Goal: Transaction & Acquisition: Purchase product/service

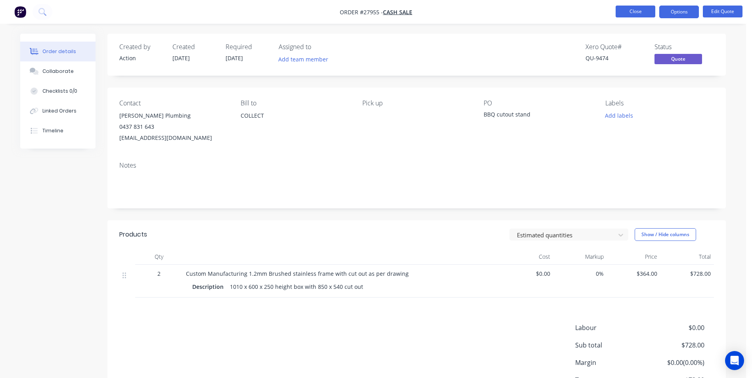
click at [633, 13] on button "Close" at bounding box center [636, 12] width 40 height 12
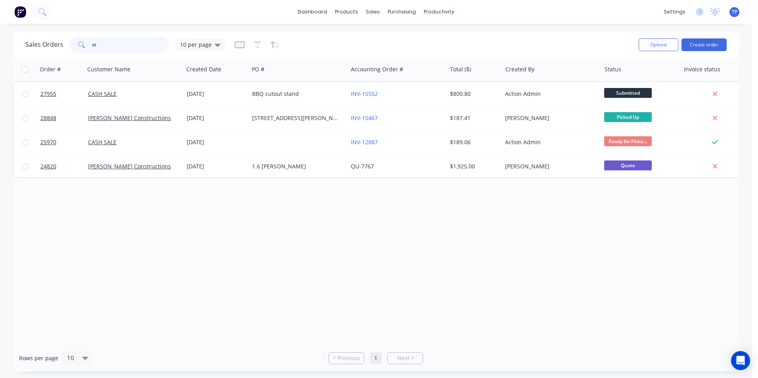
type input "s"
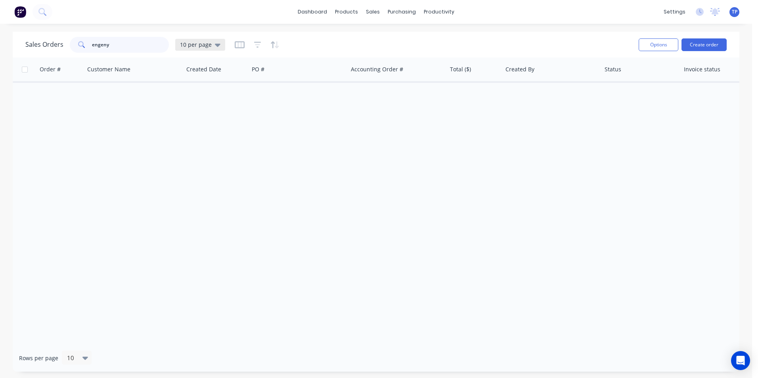
type input "engeny"
click at [218, 44] on icon at bounding box center [218, 45] width 6 height 3
click at [202, 145] on button "Archived" at bounding box center [223, 144] width 90 height 9
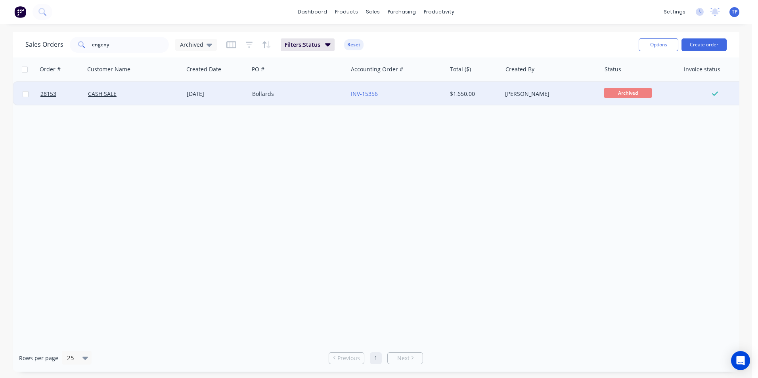
click at [320, 91] on div "Bollards" at bounding box center [296, 94] width 88 height 8
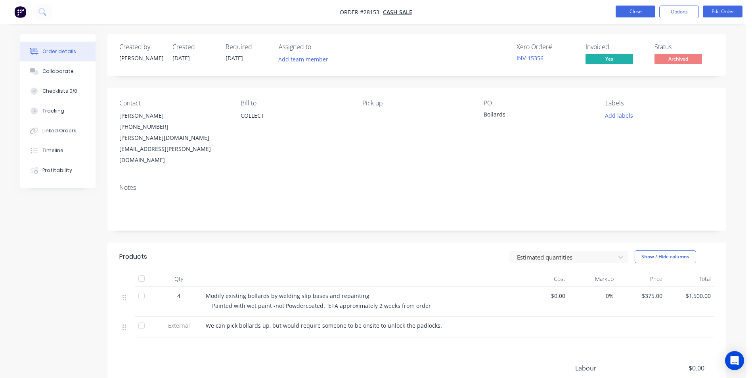
click at [632, 11] on button "Close" at bounding box center [636, 12] width 40 height 12
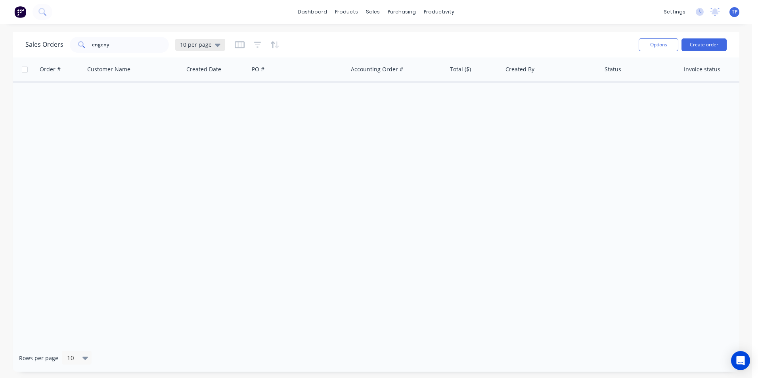
click at [219, 44] on div "10 per page" at bounding box center [200, 45] width 50 height 12
click at [198, 142] on button "Archived" at bounding box center [223, 144] width 90 height 9
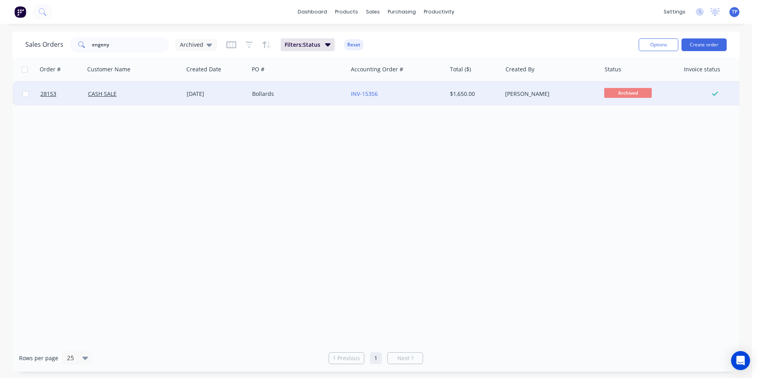
click at [324, 92] on div "Bollards" at bounding box center [296, 94] width 88 height 8
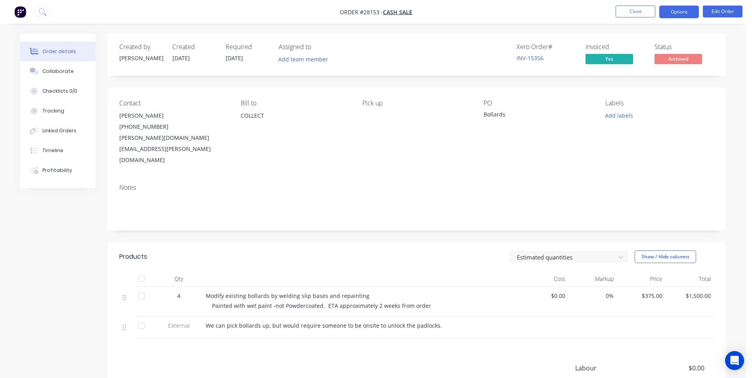
click at [675, 7] on button "Options" at bounding box center [679, 12] width 40 height 13
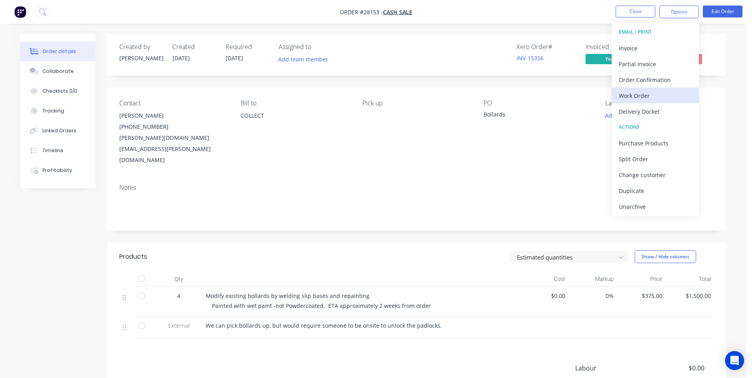
click at [654, 93] on div "Work Order" at bounding box center [655, 96] width 73 height 12
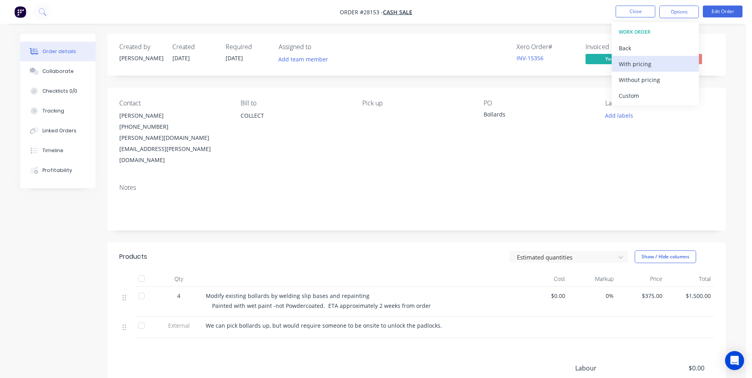
click at [654, 65] on div "With pricing" at bounding box center [655, 64] width 73 height 12
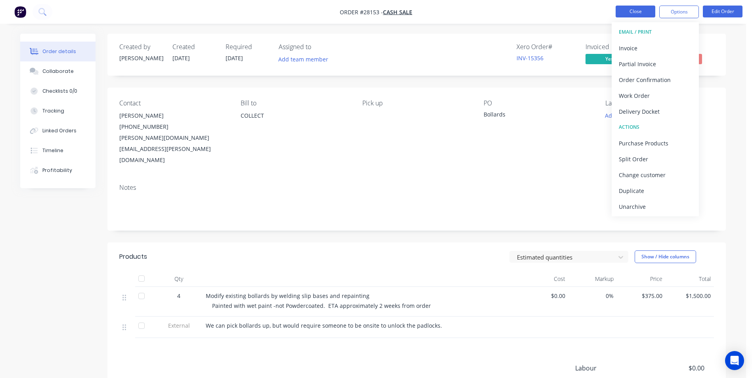
click at [652, 13] on button "Close" at bounding box center [636, 12] width 40 height 12
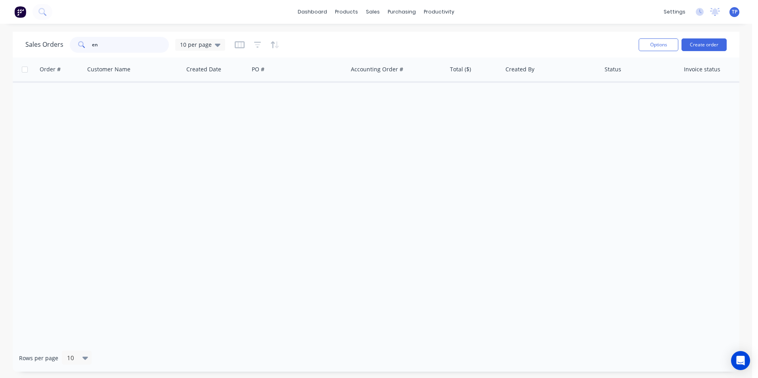
type input "e"
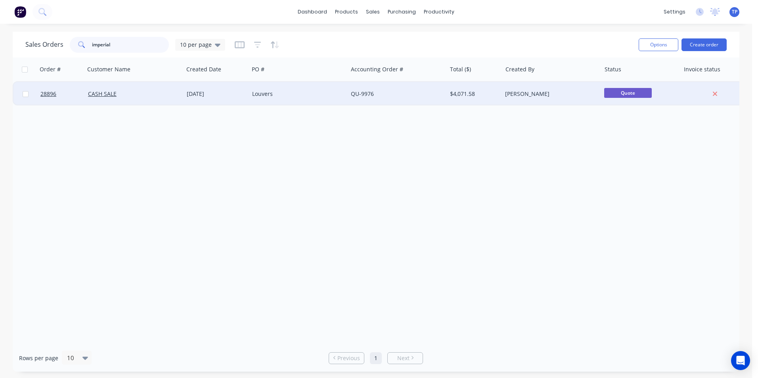
type input "imperial"
click at [149, 90] on div "CASH SALE" at bounding box center [134, 94] width 99 height 24
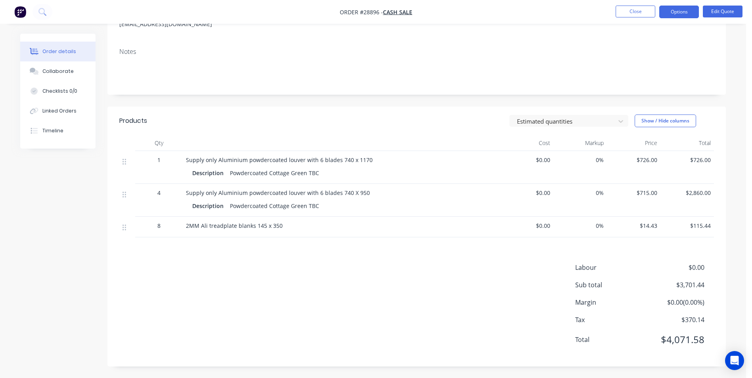
scroll to position [114, 0]
click at [691, 11] on button "Options" at bounding box center [679, 12] width 40 height 13
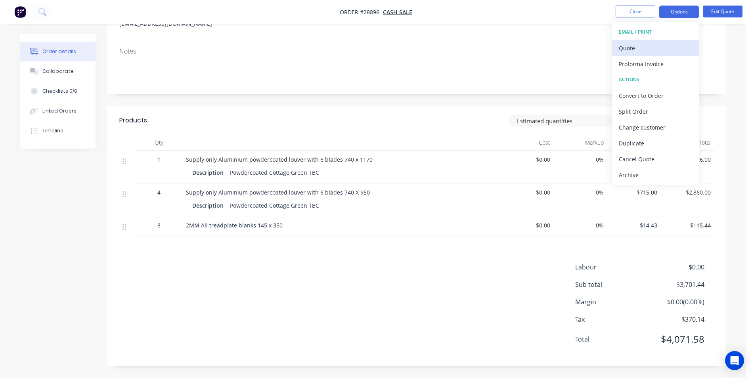
click at [656, 49] on div "Quote" at bounding box center [655, 48] width 73 height 12
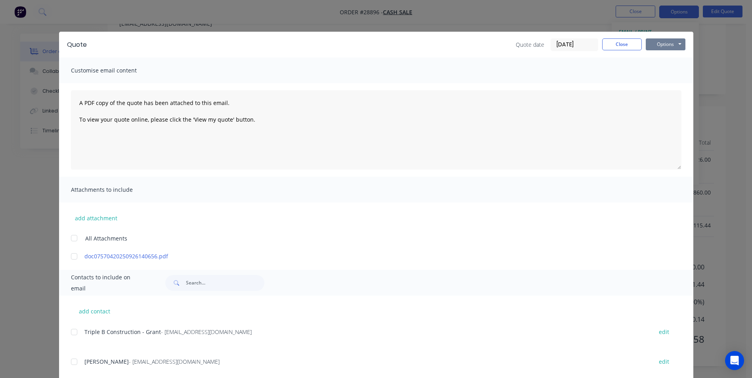
click at [656, 46] on button "Options" at bounding box center [666, 44] width 40 height 12
click at [650, 70] on button "Print" at bounding box center [671, 71] width 51 height 13
click at [605, 43] on button "Close" at bounding box center [622, 44] width 40 height 12
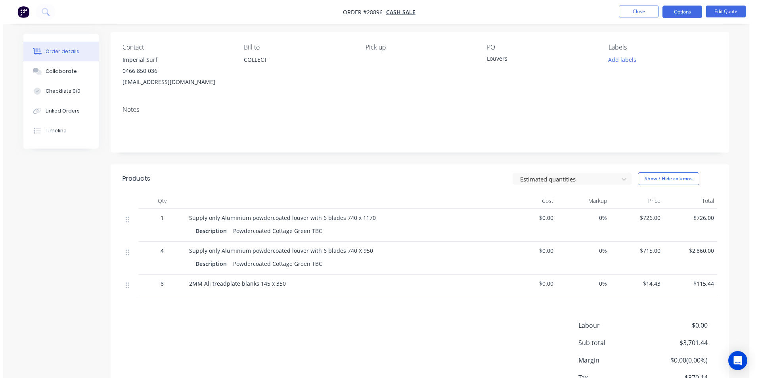
scroll to position [0, 0]
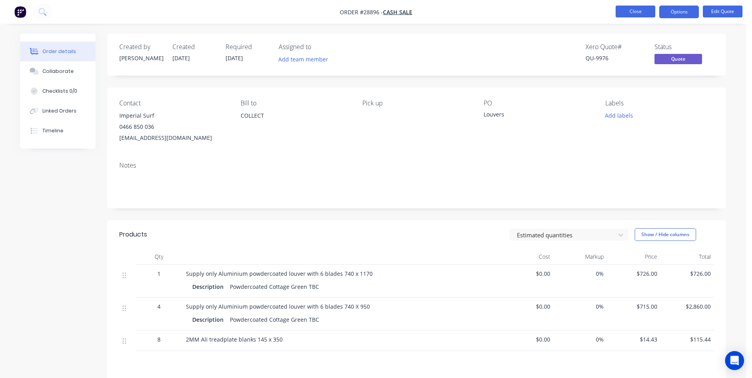
click at [640, 12] on button "Close" at bounding box center [636, 12] width 40 height 12
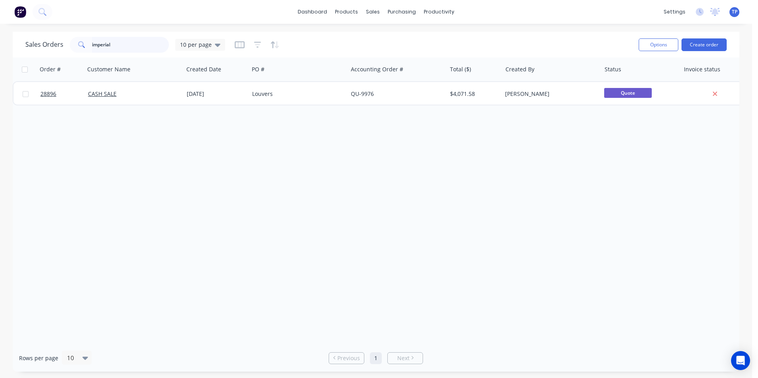
click at [128, 45] on input "imperial" at bounding box center [130, 45] width 77 height 16
type input "i"
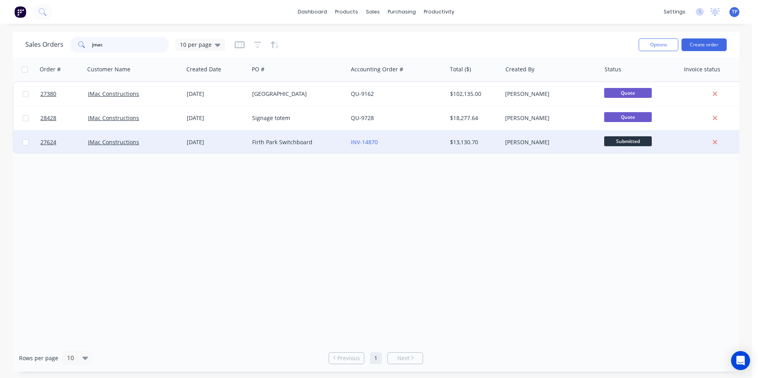
type input "jmac"
click at [329, 140] on div "Firth Park Switchboard" at bounding box center [296, 142] width 88 height 8
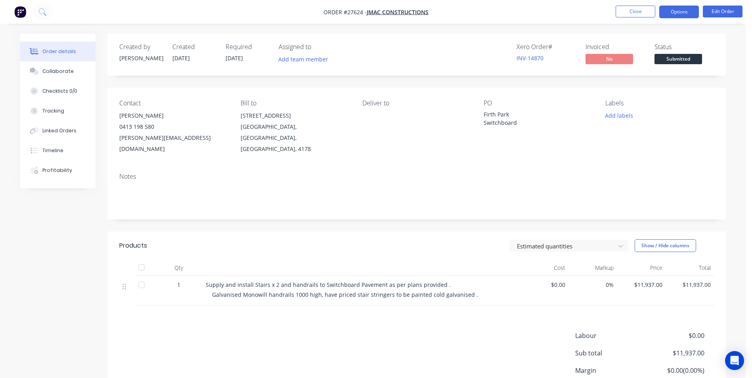
click at [680, 12] on button "Options" at bounding box center [679, 12] width 40 height 13
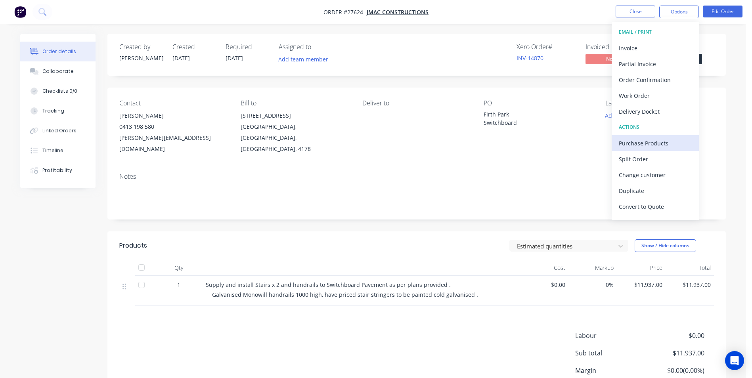
click at [646, 144] on div "Purchase Products" at bounding box center [655, 144] width 73 height 12
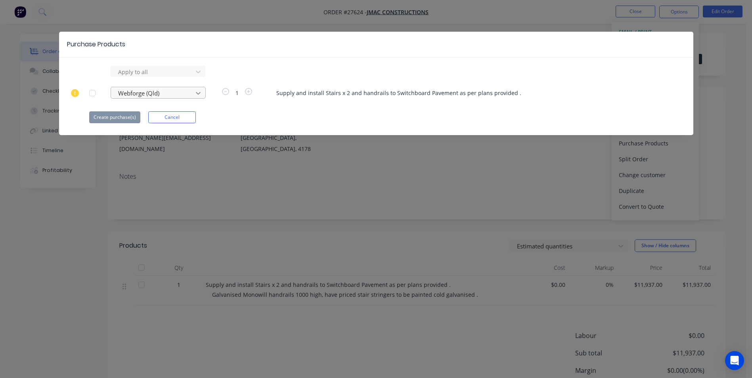
click at [200, 93] on icon at bounding box center [198, 93] width 5 height 3
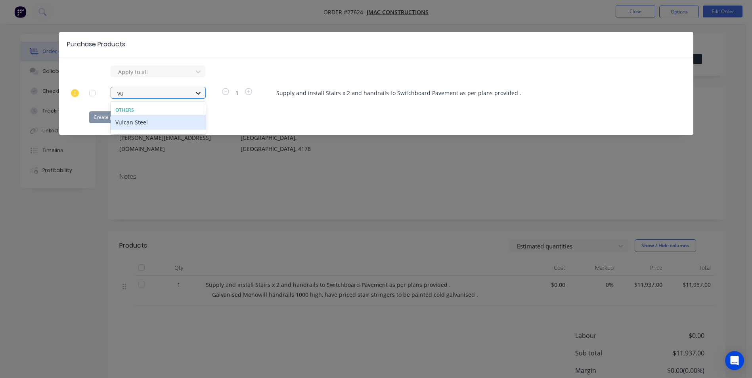
type input "vul"
click at [161, 122] on div "Vulcan Steel" at bounding box center [158, 122] width 95 height 15
click at [121, 117] on button "Create purchase(s)" at bounding box center [114, 117] width 51 height 12
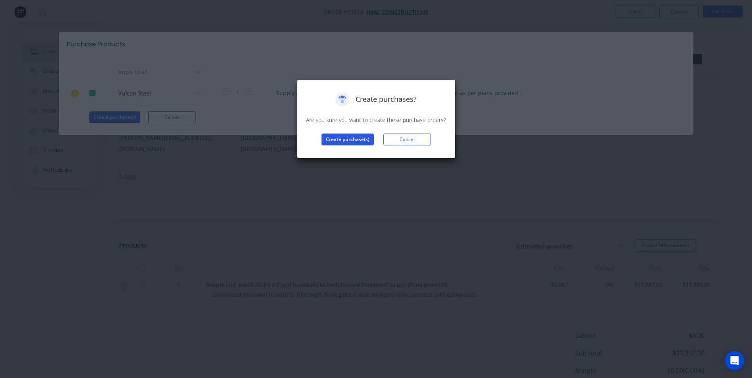
click at [356, 137] on button "Create purchase(s)" at bounding box center [348, 140] width 52 height 12
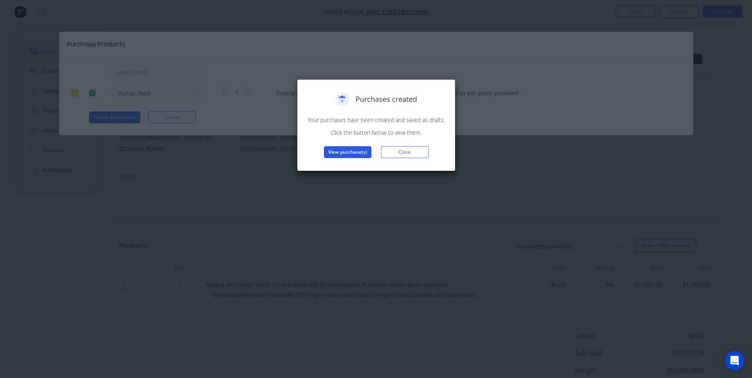
click at [353, 152] on button "View purchase(s)" at bounding box center [348, 152] width 48 height 12
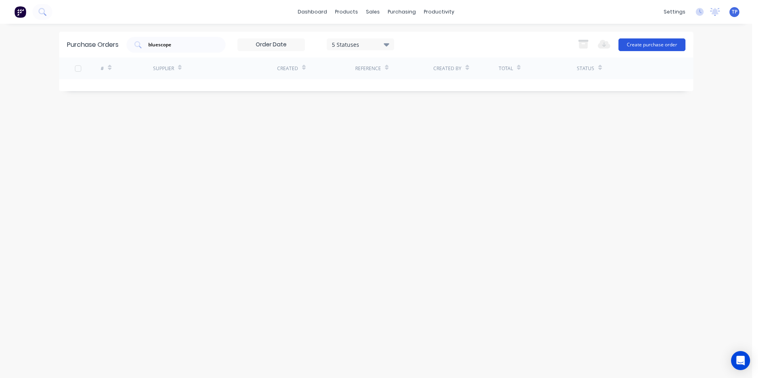
click at [656, 46] on button "Create purchase order" at bounding box center [652, 44] width 67 height 13
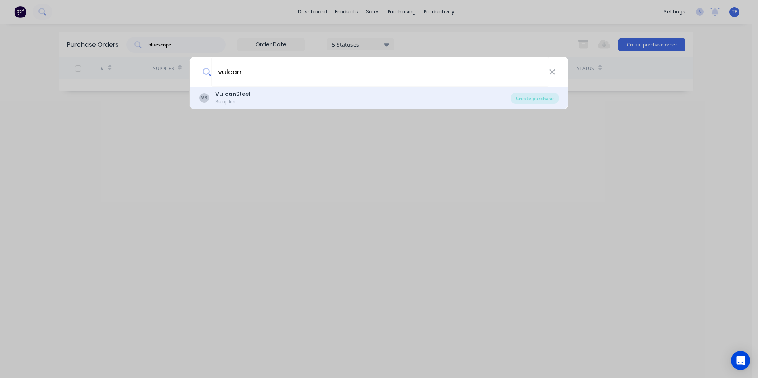
type input "vulcan"
click at [262, 96] on div "VS Vulcan Steel Supplier" at bounding box center [355, 97] width 312 height 15
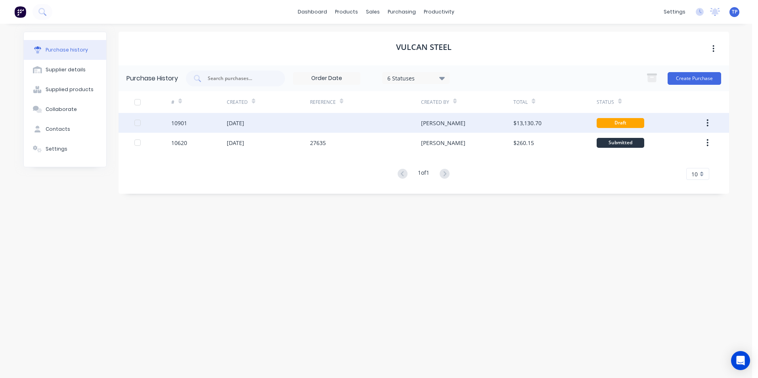
click at [332, 124] on div at bounding box center [365, 123] width 111 height 20
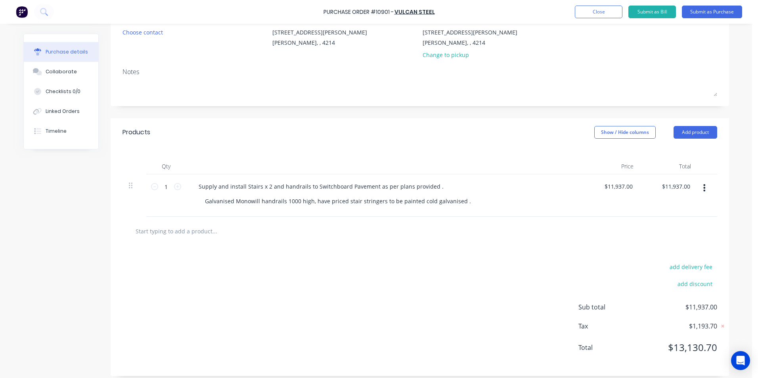
scroll to position [79, 0]
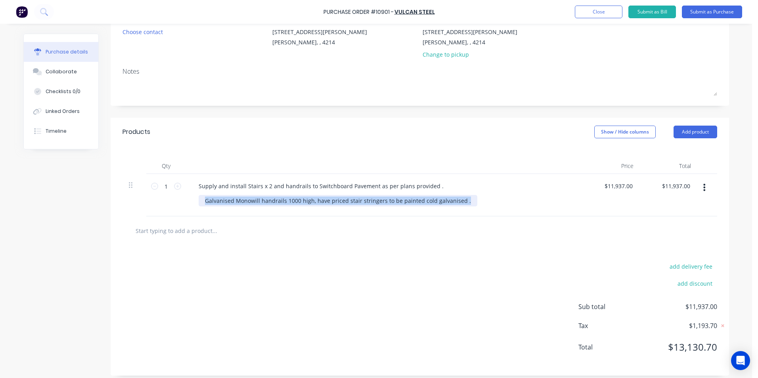
drag, startPoint x: 460, startPoint y: 199, endPoint x: 195, endPoint y: 204, distance: 265.3
click at [195, 204] on div "Supply and install Stairs x 2 and handrails to Switchboard Pavement as per plan…" at bounding box center [384, 195] width 397 height 42
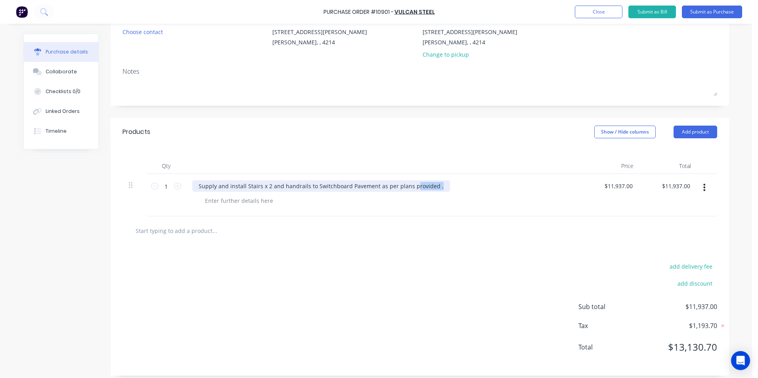
drag, startPoint x: 437, startPoint y: 186, endPoint x: 408, endPoint y: 192, distance: 28.9
click at [408, 192] on div "Supply and install Stairs x 2 and handrails to Switchboard Pavement as per plan…" at bounding box center [384, 195] width 397 height 42
click at [405, 194] on div "Supply and install Stairs x 2 and handrails to Switchboard Pavement as per plan…" at bounding box center [384, 195] width 397 height 42
drag, startPoint x: 435, startPoint y: 189, endPoint x: 188, endPoint y: 190, distance: 247.1
click at [188, 190] on div "Supply and install Stairs x 2 and handrails to Switchboard Pavement as per plan…" at bounding box center [384, 195] width 397 height 42
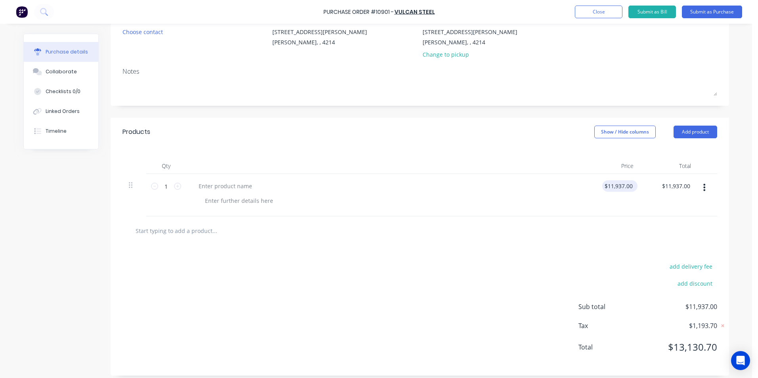
click at [632, 184] on div "$11,937.00 $11,937.00" at bounding box center [619, 186] width 35 height 12
click at [631, 184] on div "$11,937.00 $11,937.00" at bounding box center [618, 186] width 32 height 12
type input "11937.00"
drag, startPoint x: 631, startPoint y: 184, endPoint x: 604, endPoint y: 187, distance: 27.5
click at [607, 187] on input "11937.00" at bounding box center [621, 186] width 28 height 12
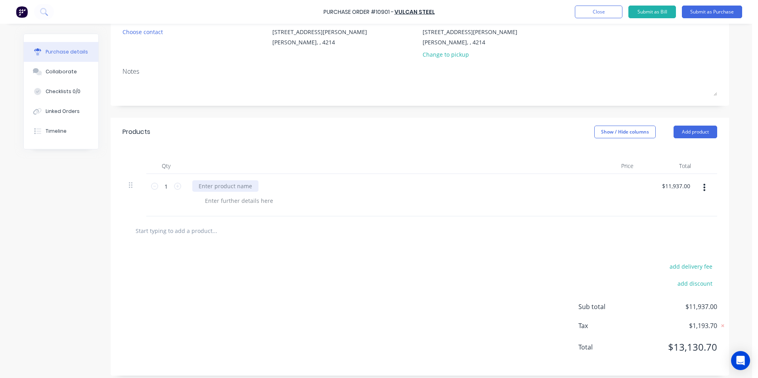
type input "$11,937.00"
click at [225, 188] on div at bounding box center [225, 186] width 66 height 12
click at [226, 202] on div at bounding box center [239, 201] width 81 height 12
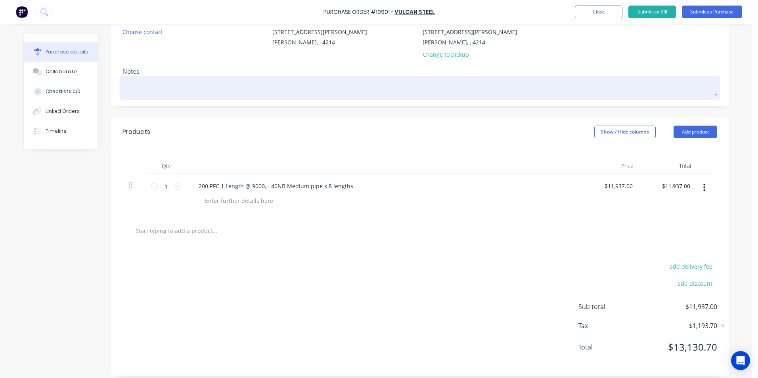
click at [134, 83] on textarea at bounding box center [420, 87] width 595 height 18
type textarea "x"
type textarea "J"
type textarea "x"
type textarea "J"
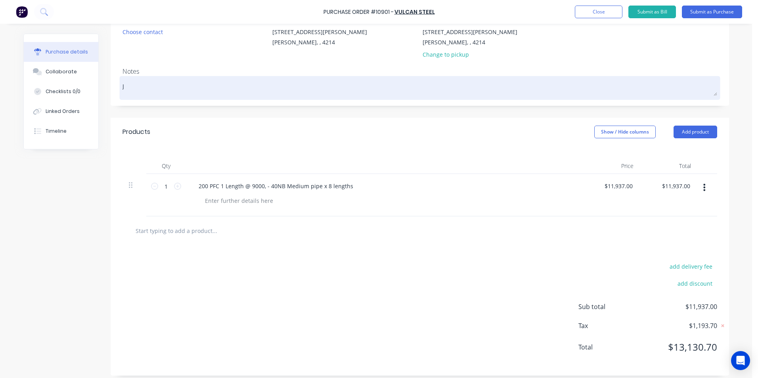
type textarea "x"
type textarea "[PERSON_NAME]"
type textarea "x"
type textarea "[PERSON_NAME]"
type textarea "x"
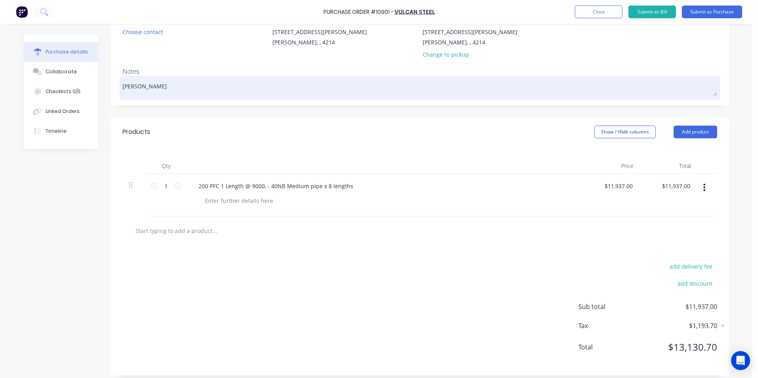
type textarea "[PERSON_NAME]"
type textarea "x"
type textarea "[PERSON_NAME]"
type textarea "x"
type textarea "[PERSON_NAME] #2"
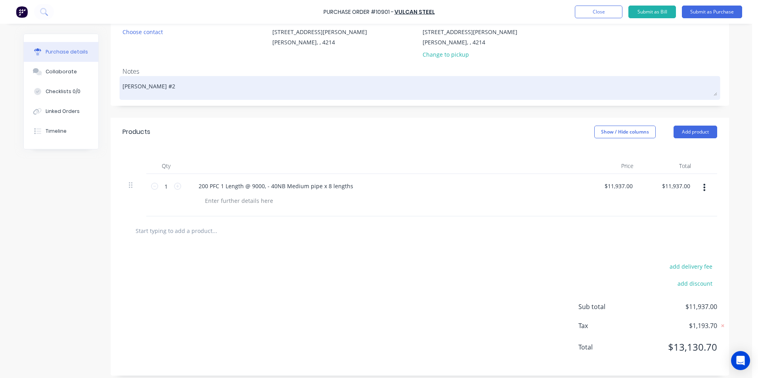
type textarea "x"
type textarea "[PERSON_NAME] #27"
type textarea "x"
type textarea "[PERSON_NAME] #276"
type textarea "x"
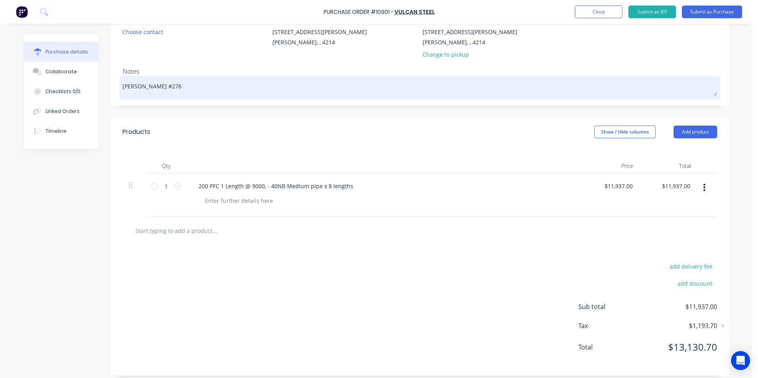
type textarea "[PERSON_NAME] #2762"
type textarea "x"
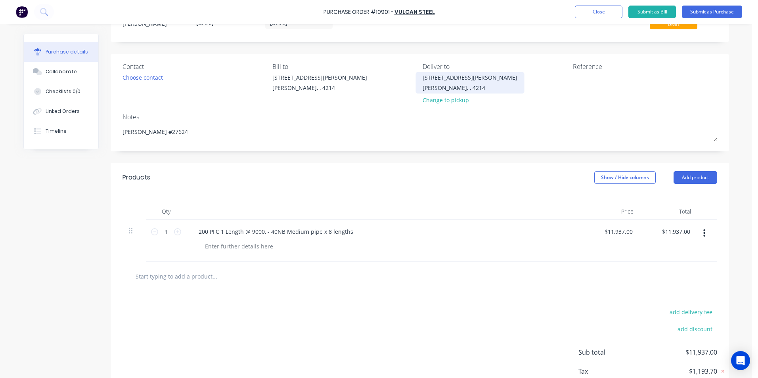
scroll to position [0, 0]
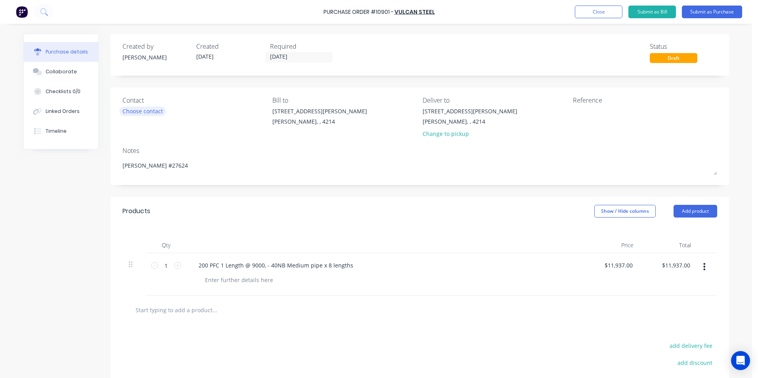
type textarea "[PERSON_NAME] #27624"
type textarea "x"
type textarea "[PERSON_NAME] #27624"
click at [154, 111] on div "Choose contact" at bounding box center [143, 111] width 40 height 8
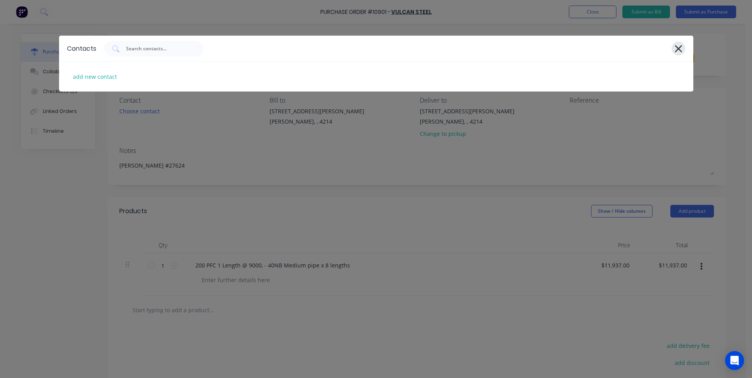
click at [682, 49] on icon at bounding box center [679, 48] width 8 height 11
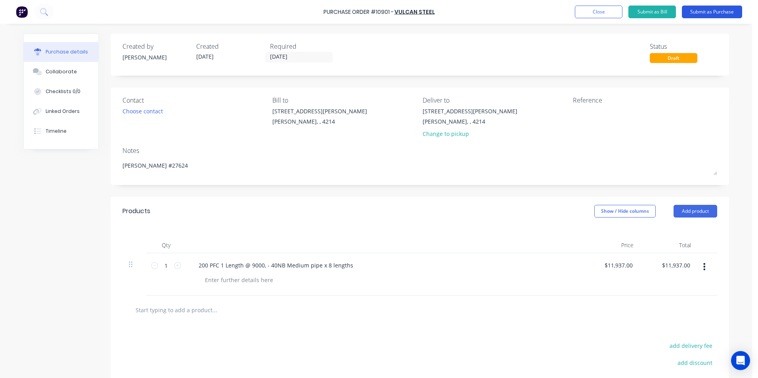
click at [709, 10] on button "Submit as Purchase" at bounding box center [712, 12] width 60 height 13
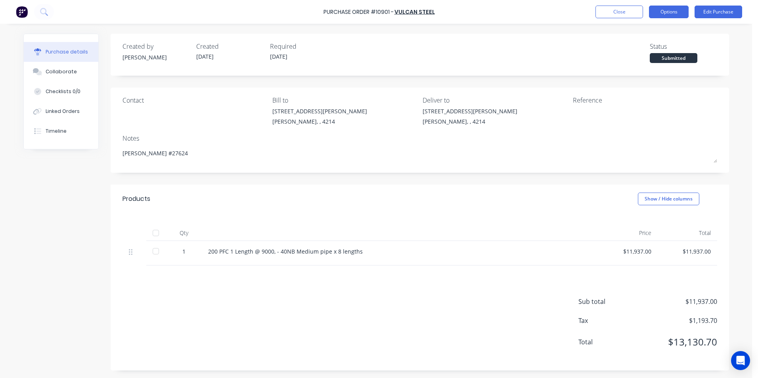
click at [657, 12] on button "Options" at bounding box center [669, 12] width 40 height 13
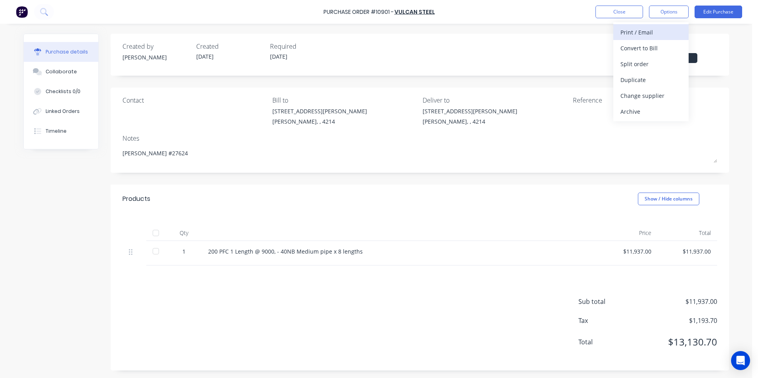
click at [623, 31] on div "Print / Email" at bounding box center [651, 33] width 61 height 12
click at [636, 63] on div "Without pricing" at bounding box center [651, 64] width 61 height 12
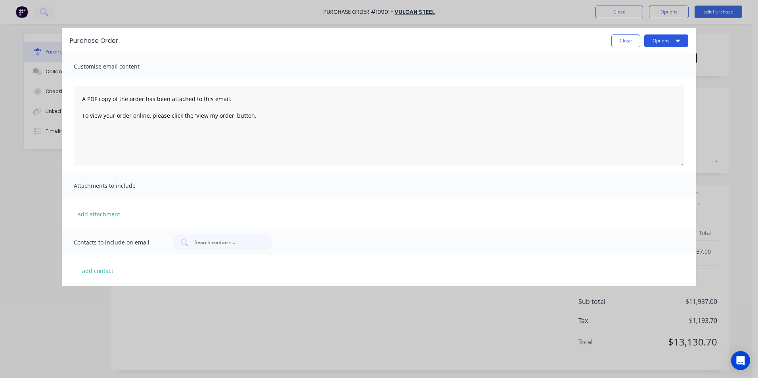
click at [655, 42] on button "Options" at bounding box center [666, 41] width 44 height 13
click at [642, 75] on div "Print" at bounding box center [650, 77] width 61 height 12
click at [625, 41] on button "Close" at bounding box center [625, 41] width 29 height 13
type textarea "x"
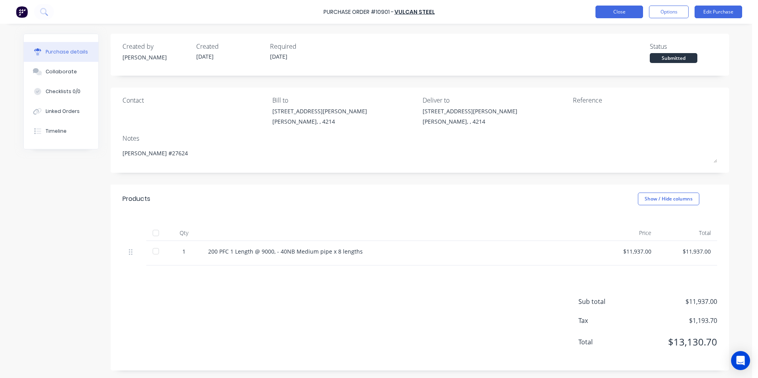
click at [605, 13] on button "Close" at bounding box center [620, 12] width 48 height 13
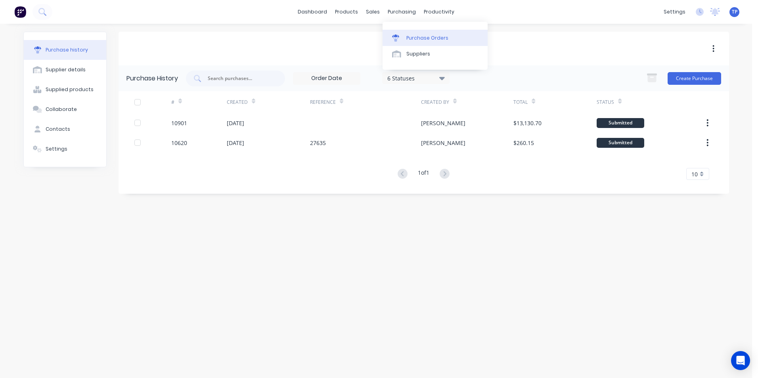
click at [428, 36] on div "Purchase Orders" at bounding box center [427, 38] width 42 height 7
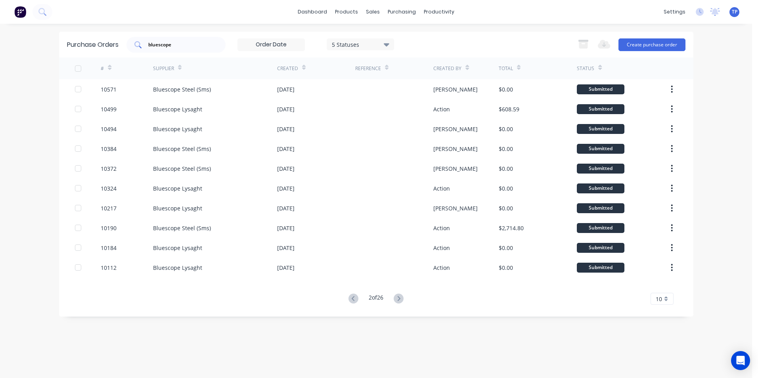
click at [194, 42] on input "bluescope" at bounding box center [181, 45] width 66 height 8
type input "b"
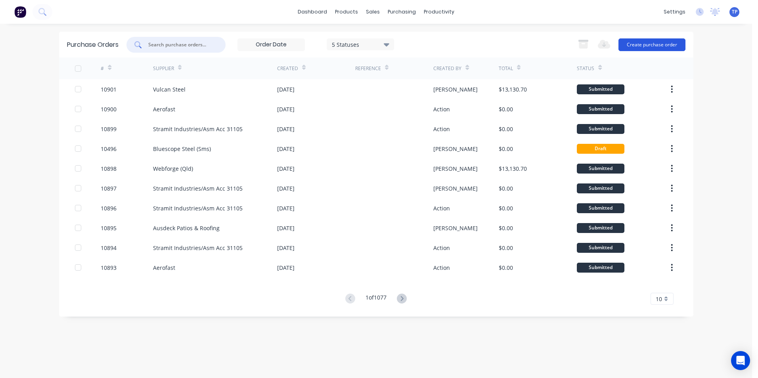
click at [653, 44] on button "Create purchase order" at bounding box center [652, 44] width 67 height 13
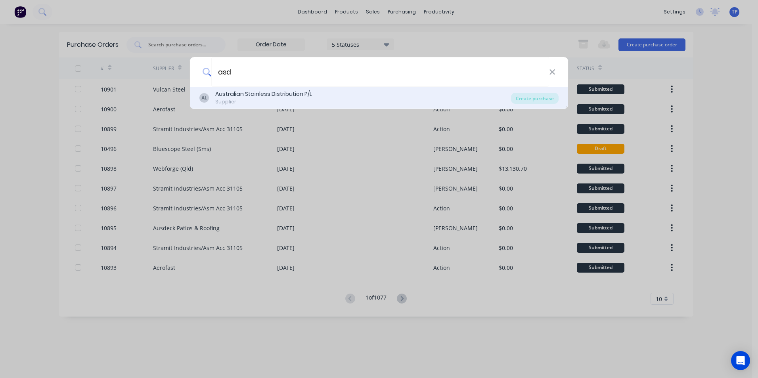
type input "asd"
click at [220, 101] on div "Supplier" at bounding box center [263, 101] width 97 height 7
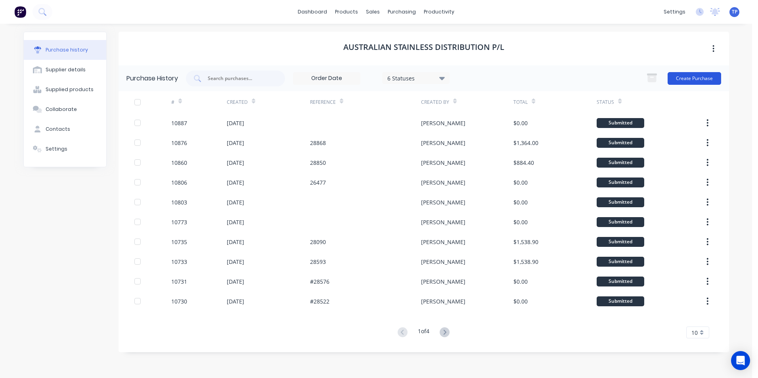
click at [684, 75] on button "Create Purchase" at bounding box center [695, 78] width 54 height 13
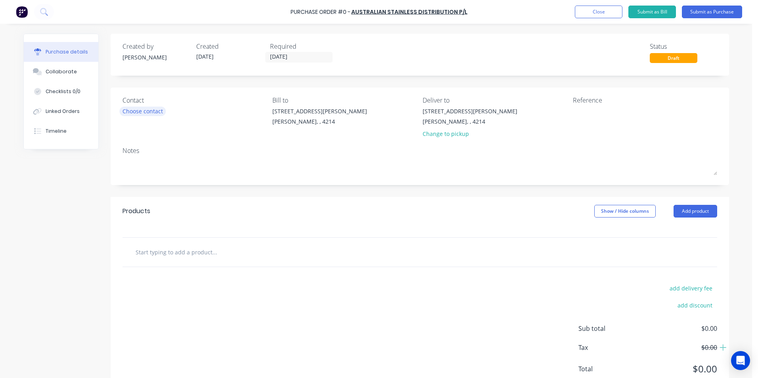
click at [148, 111] on div "Choose contact" at bounding box center [143, 111] width 40 height 8
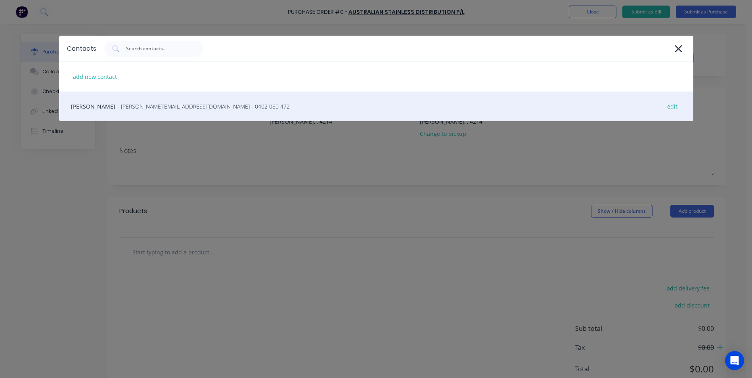
click at [147, 108] on span "- [PERSON_NAME][EMAIL_ADDRESS][DOMAIN_NAME] - 0402 080 472" at bounding box center [203, 106] width 173 height 8
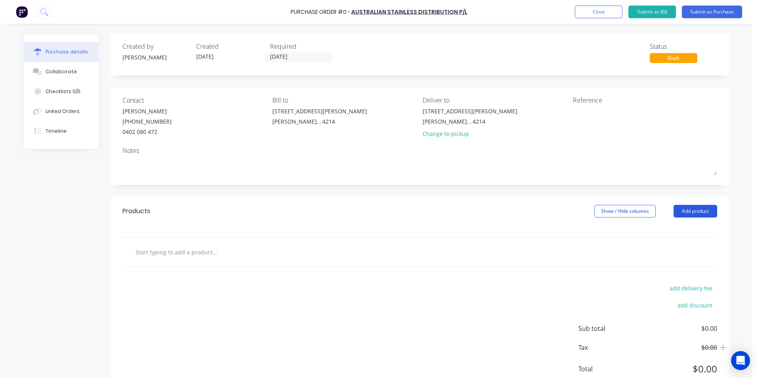
click at [687, 212] on button "Add product" at bounding box center [696, 211] width 44 height 13
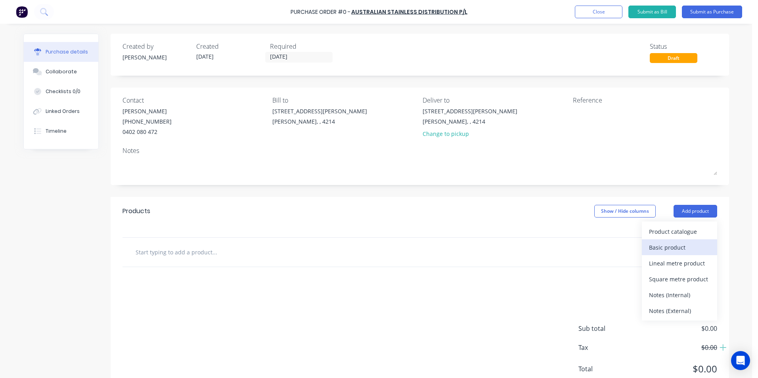
click at [679, 248] on div "Basic product" at bounding box center [679, 248] width 61 height 12
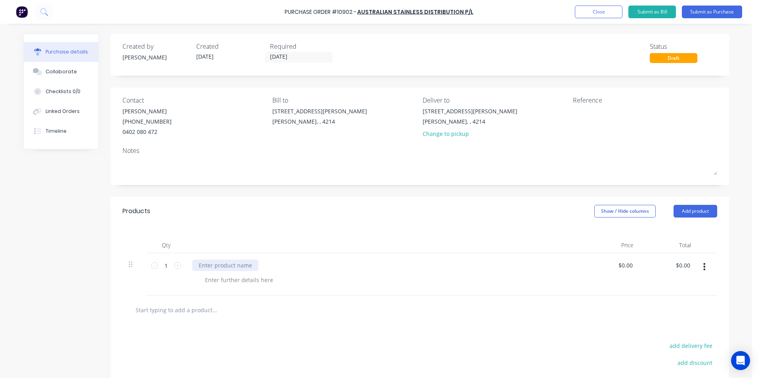
click at [238, 266] on div at bounding box center [225, 266] width 66 height 12
click at [229, 264] on div "8mm 316 2b" at bounding box center [215, 266] width 46 height 12
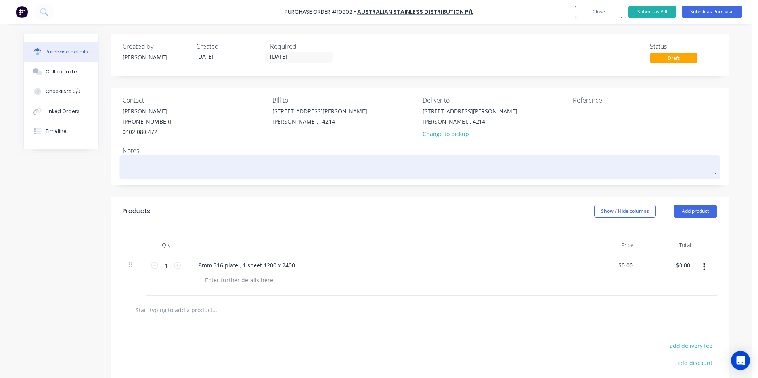
click at [174, 165] on textarea at bounding box center [420, 166] width 595 height 18
type textarea "x"
type textarea "A"
type textarea "x"
type textarea "Ak"
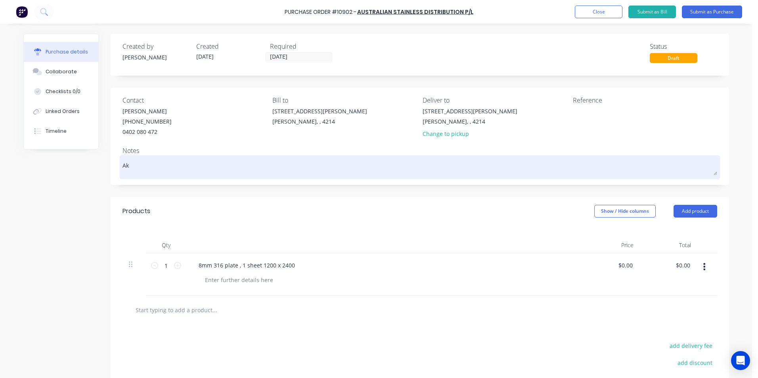
type textarea "x"
type textarea "Ake"
type textarea "x"
type textarea "[PERSON_NAME]"
type textarea "x"
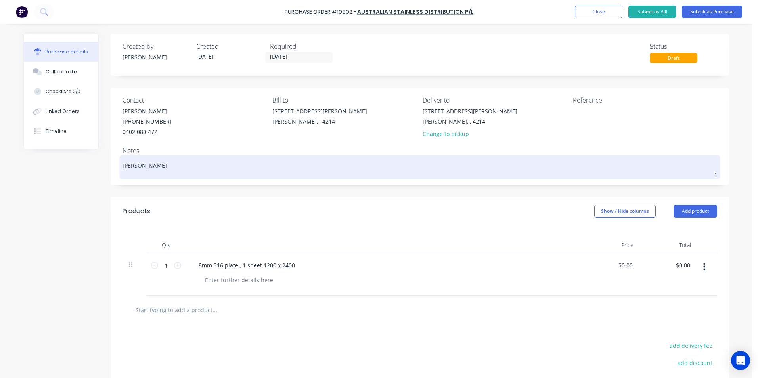
type textarea "Akela"
type textarea "x"
type textarea "Akela"
type textarea "x"
type textarea "Akela #"
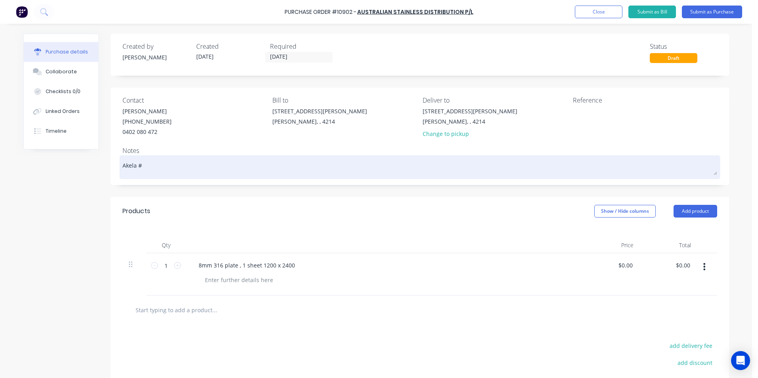
type textarea "x"
type textarea "Akela #"
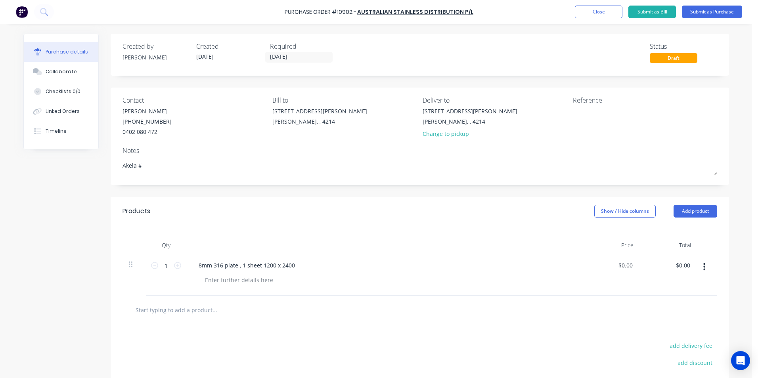
type textarea "x"
type textarea "Akela # 2"
type textarea "x"
type textarea "Akela # 26"
type textarea "x"
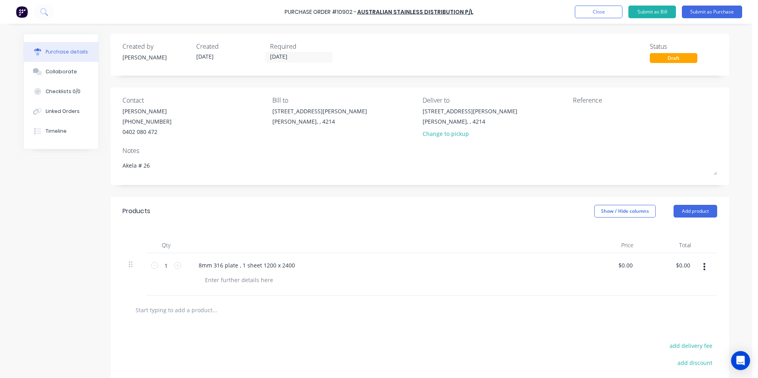
type textarea "Akela # 267"
type textarea "x"
type textarea "Akela # 2671"
type textarea "x"
type textarea "Akela # 26714"
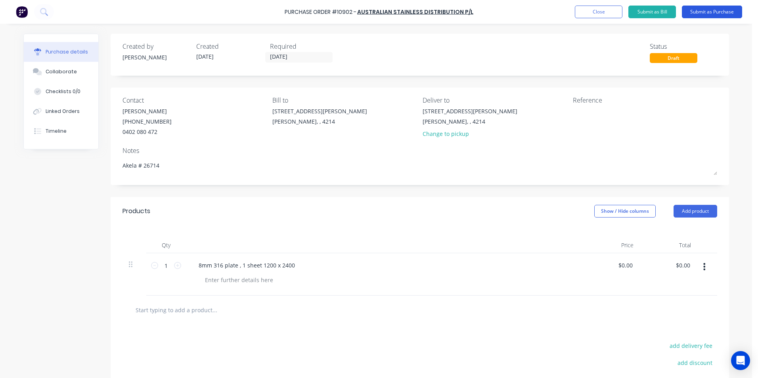
type textarea "x"
type textarea "Akela # 26714"
click at [715, 9] on button "Submit as Purchase" at bounding box center [712, 12] width 60 height 13
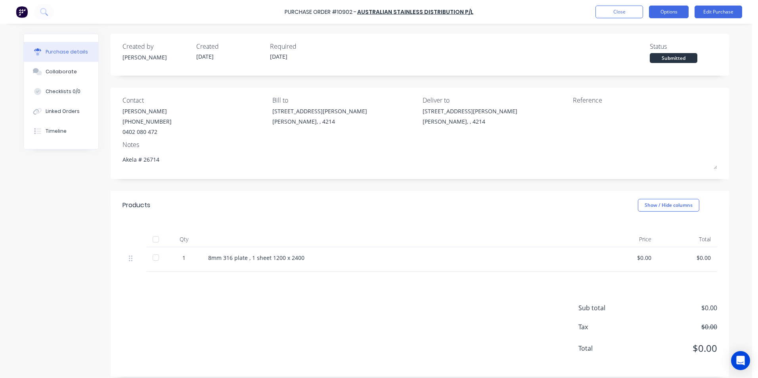
click at [673, 10] on button "Options" at bounding box center [669, 12] width 40 height 13
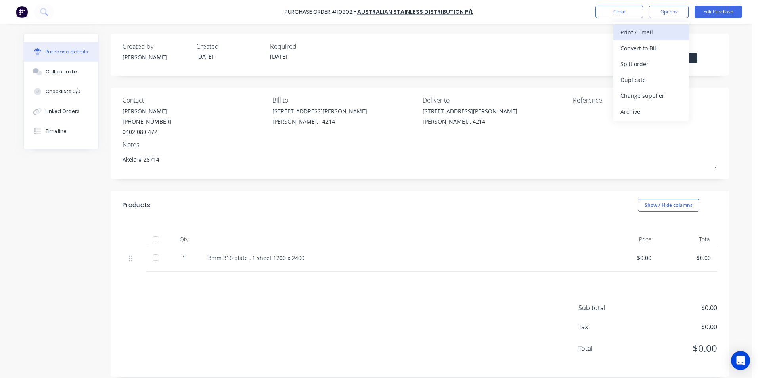
click at [631, 31] on div "Print / Email" at bounding box center [651, 33] width 61 height 12
click at [654, 61] on div "Without pricing" at bounding box center [651, 64] width 61 height 12
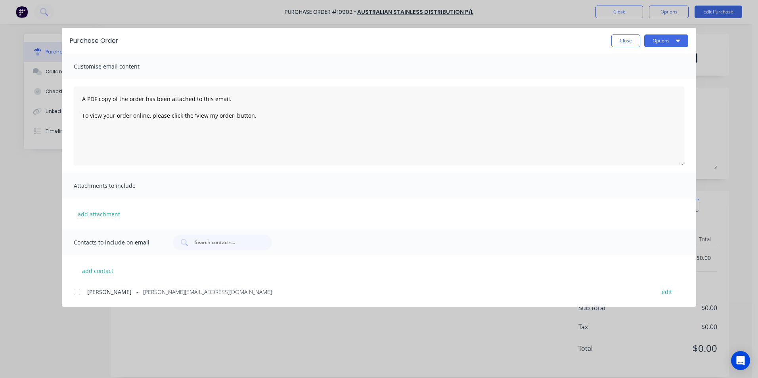
click at [79, 291] on div at bounding box center [77, 292] width 16 height 16
click at [79, 292] on div at bounding box center [77, 292] width 16 height 16
click at [681, 42] on button "Options" at bounding box center [666, 41] width 44 height 13
click at [658, 75] on div "Print" at bounding box center [650, 77] width 61 height 12
click at [617, 36] on button "Close" at bounding box center [625, 41] width 29 height 13
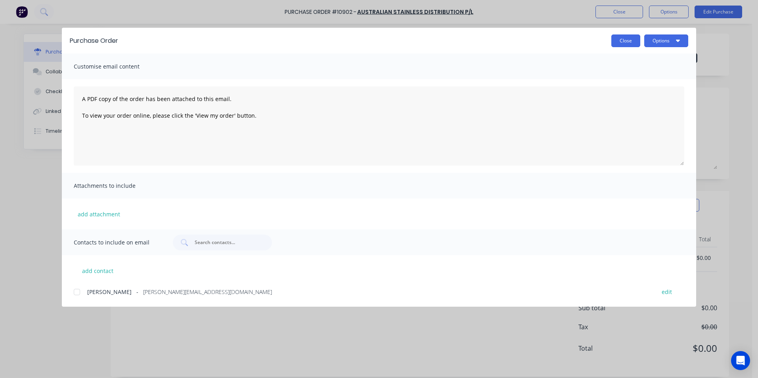
type textarea "x"
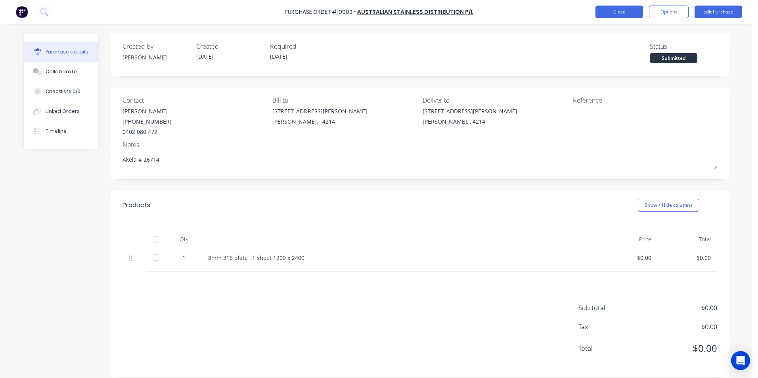
click at [625, 11] on button "Close" at bounding box center [620, 12] width 48 height 13
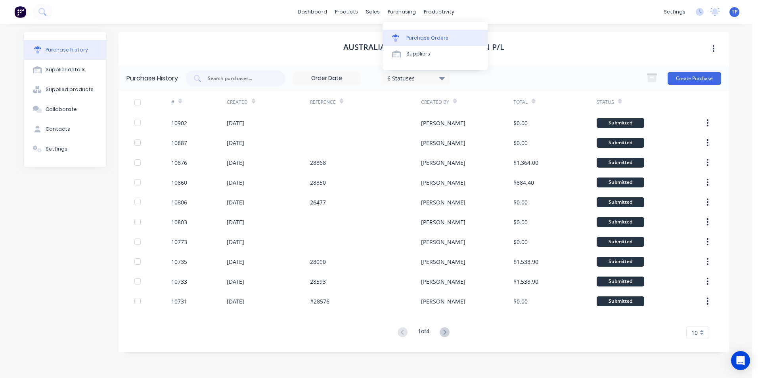
click at [431, 37] on div "Purchase Orders" at bounding box center [427, 38] width 42 height 7
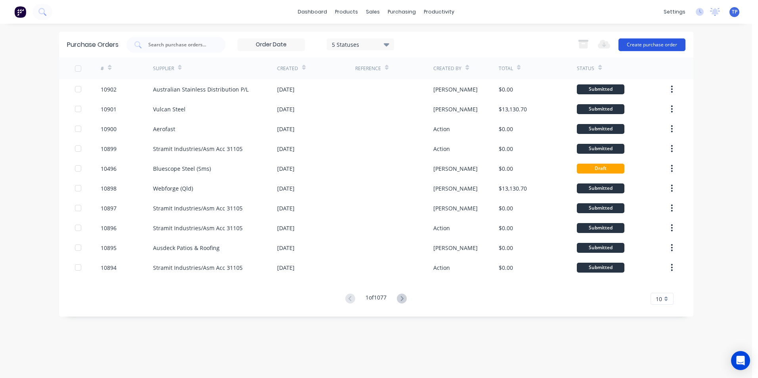
click at [667, 45] on button "Create purchase order" at bounding box center [652, 44] width 67 height 13
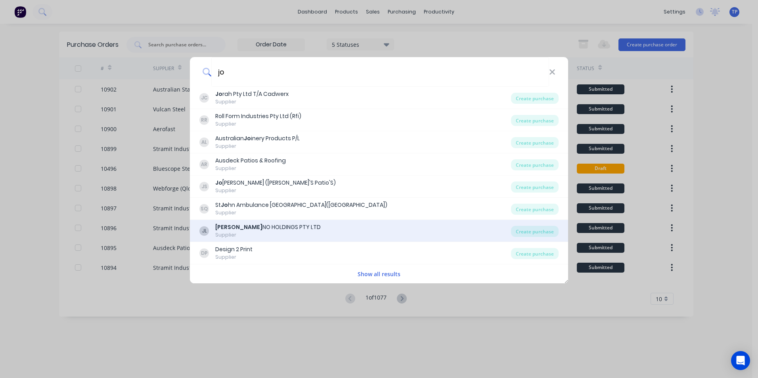
type input "jo"
click at [224, 227] on div "JO NO HOLDINGS PTY LTD" at bounding box center [267, 227] width 105 height 8
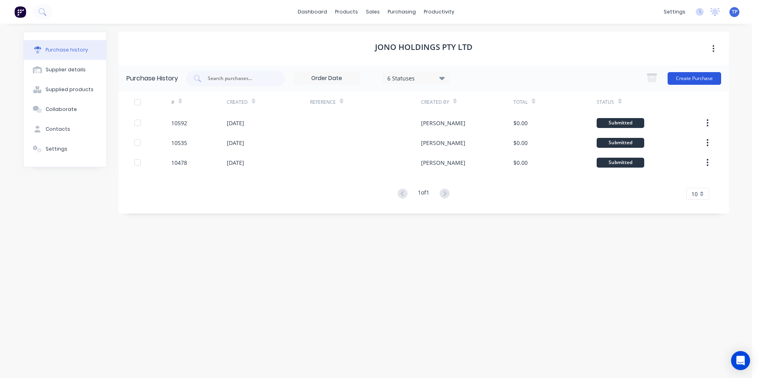
click at [709, 79] on button "Create Purchase" at bounding box center [695, 78] width 54 height 13
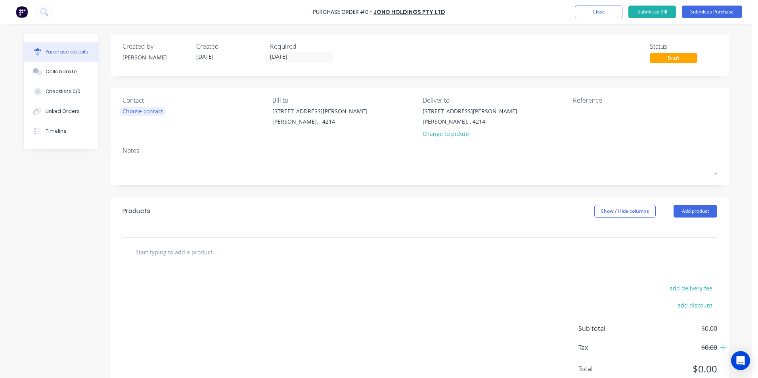
click at [157, 112] on div "Choose contact" at bounding box center [143, 111] width 40 height 8
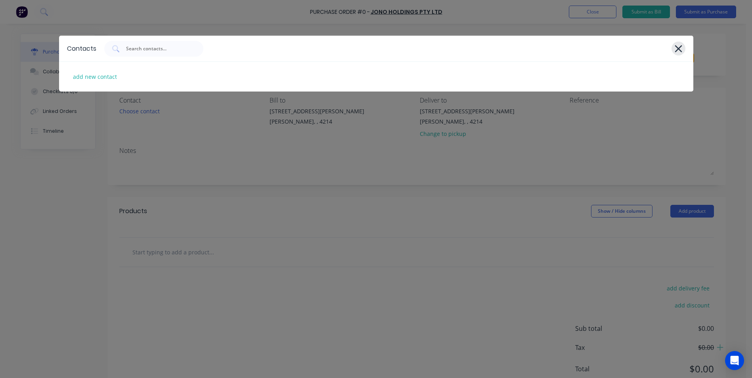
click at [680, 47] on icon at bounding box center [678, 48] width 7 height 7
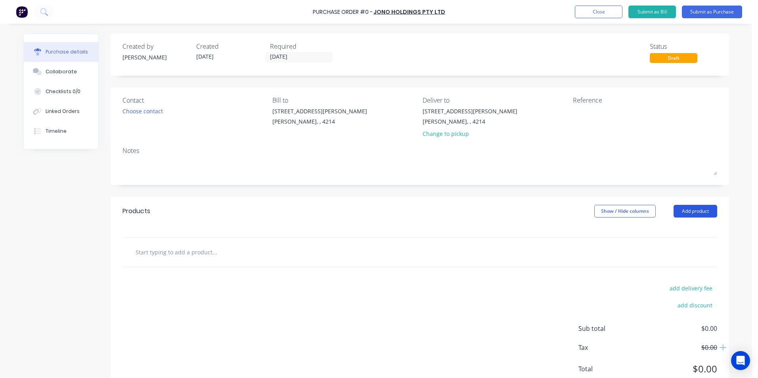
click at [691, 212] on button "Add product" at bounding box center [696, 211] width 44 height 13
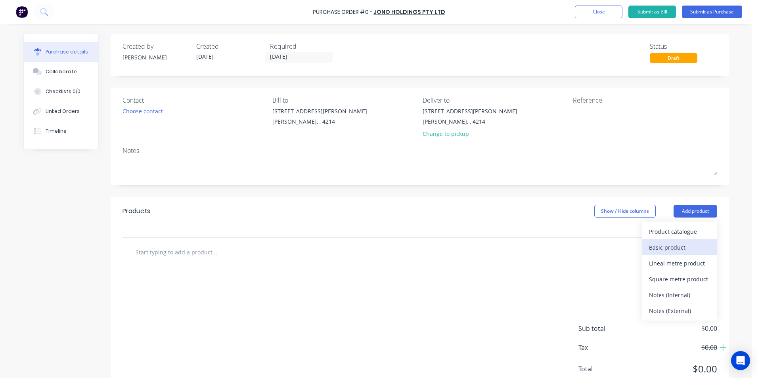
click at [665, 249] on div "Basic product" at bounding box center [679, 248] width 61 height 12
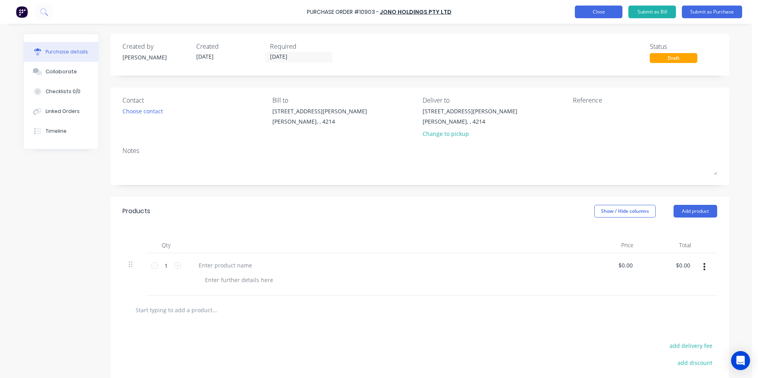
click at [588, 12] on button "Close" at bounding box center [599, 12] width 48 height 13
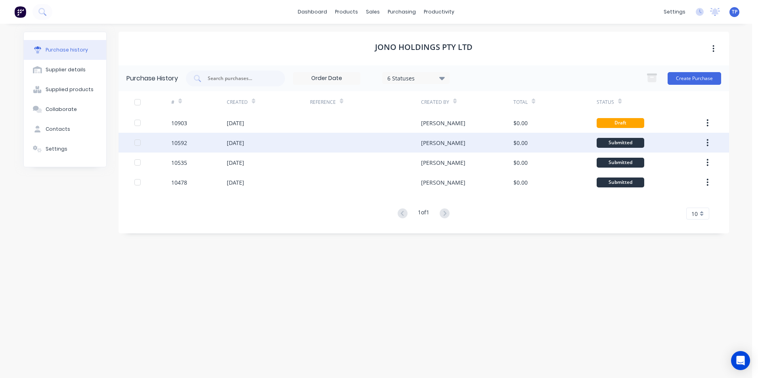
click at [347, 141] on div at bounding box center [365, 143] width 111 height 20
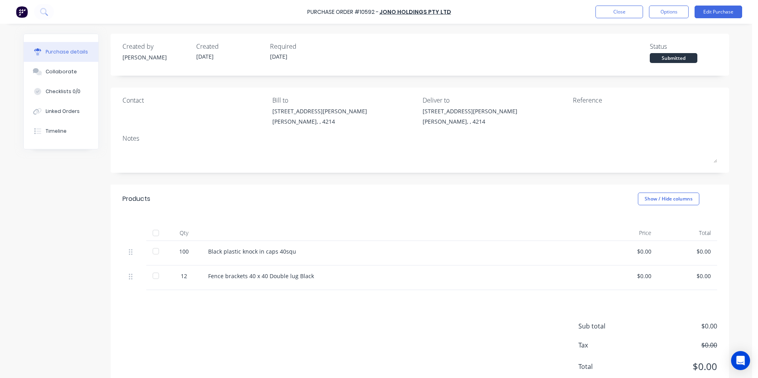
click at [366, 251] on div "Black plastic knock in caps 40squ" at bounding box center [400, 251] width 384 height 8
click at [330, 252] on div "Black plastic knock in caps 40squ" at bounding box center [400, 251] width 384 height 8
click at [630, 7] on button "Close" at bounding box center [620, 12] width 48 height 13
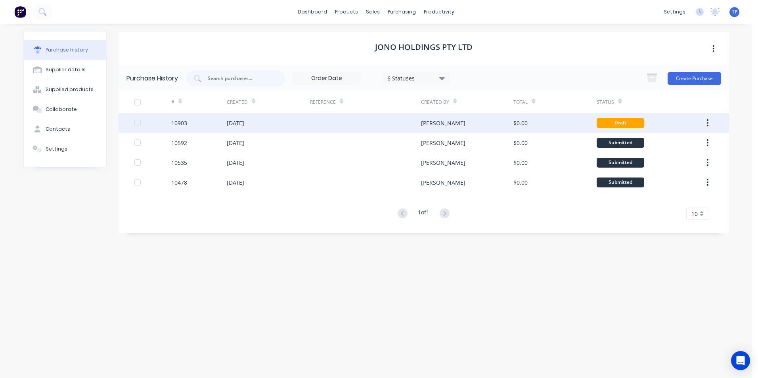
click at [357, 125] on div at bounding box center [365, 123] width 111 height 20
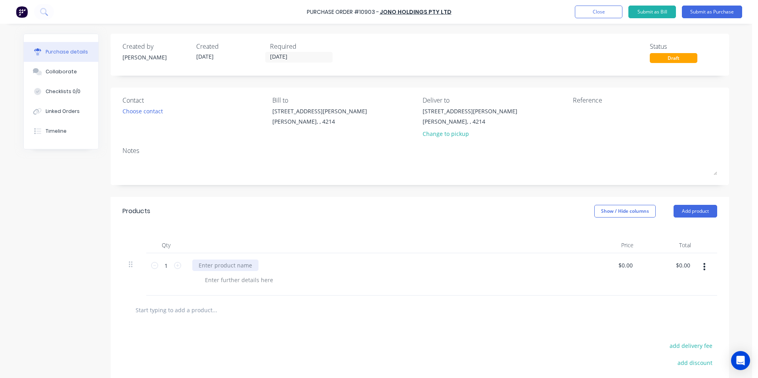
click at [200, 265] on div at bounding box center [225, 266] width 66 height 12
click at [162, 265] on input "1" at bounding box center [166, 266] width 16 height 12
type input "100"
click at [312, 286] on div at bounding box center [388, 280] width 378 height 12
click at [691, 210] on button "Add product" at bounding box center [696, 211] width 44 height 13
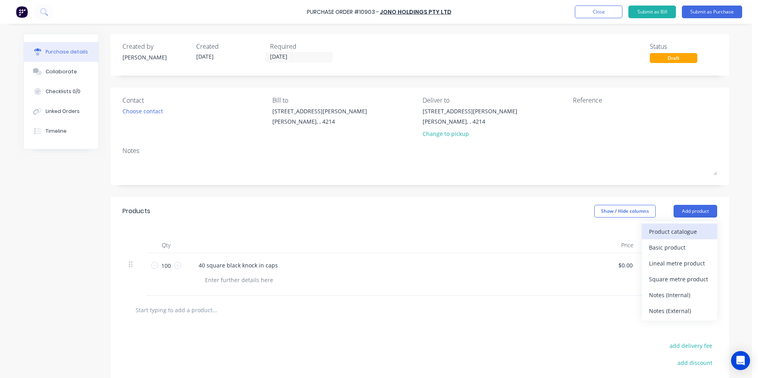
click at [677, 232] on div "Product catalogue" at bounding box center [679, 232] width 61 height 12
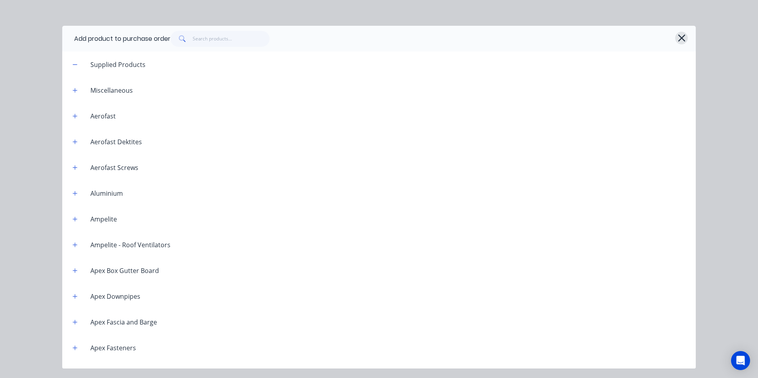
click at [679, 39] on icon "button" at bounding box center [682, 38] width 8 height 11
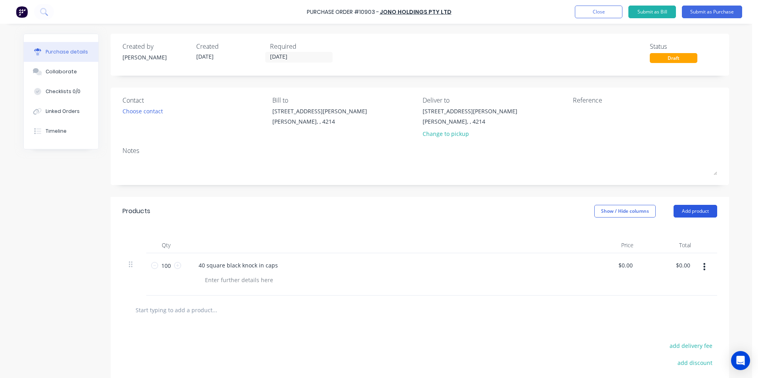
click at [683, 211] on button "Add product" at bounding box center [696, 211] width 44 height 13
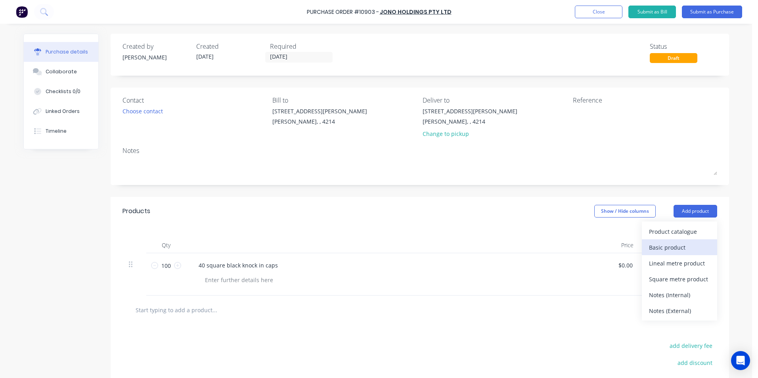
click at [681, 247] on div "Basic product" at bounding box center [679, 248] width 61 height 12
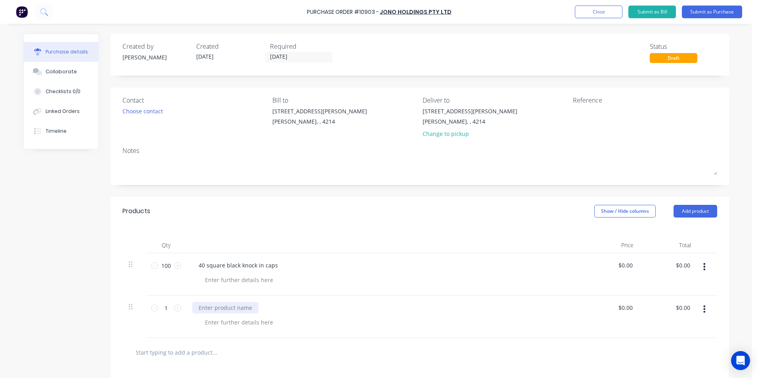
click at [222, 309] on div at bounding box center [225, 308] width 66 height 12
click at [289, 308] on div "50 round 180 tail bends SB316 51 X 1.5X 180/300P" at bounding box center [264, 308] width 145 height 12
click at [284, 307] on div "50 round 180 tail bends SB316 51 X1.5X 180/300P" at bounding box center [264, 308] width 144 height 12
click at [349, 311] on div "50 round 180 tail bends SB316 51X1.5X 180/300P" at bounding box center [384, 308] width 384 height 12
click at [176, 310] on icon at bounding box center [177, 308] width 7 height 7
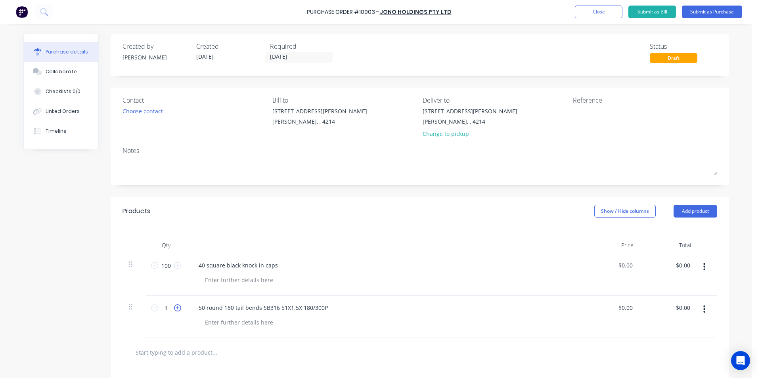
type input "2"
click at [247, 322] on div at bounding box center [239, 323] width 81 height 12
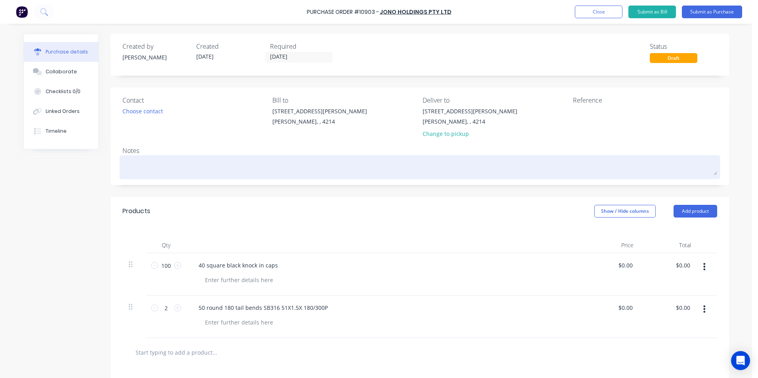
click at [160, 169] on textarea at bounding box center [420, 166] width 595 height 18
type textarea "x"
type textarea "A"
type textarea "x"
type textarea "Ak"
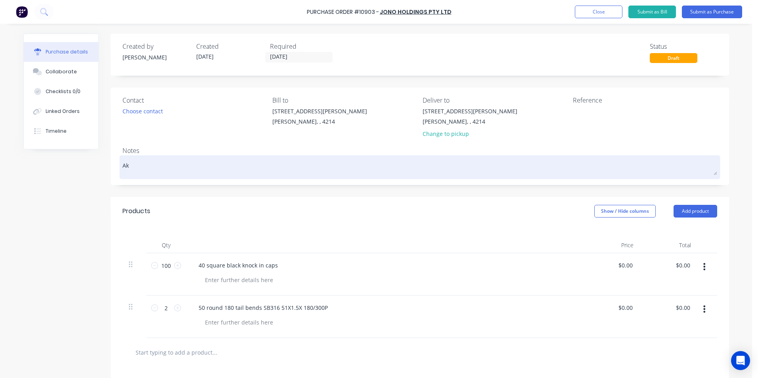
type textarea "x"
type textarea "Ake"
type textarea "x"
type textarea "[PERSON_NAME]"
type textarea "x"
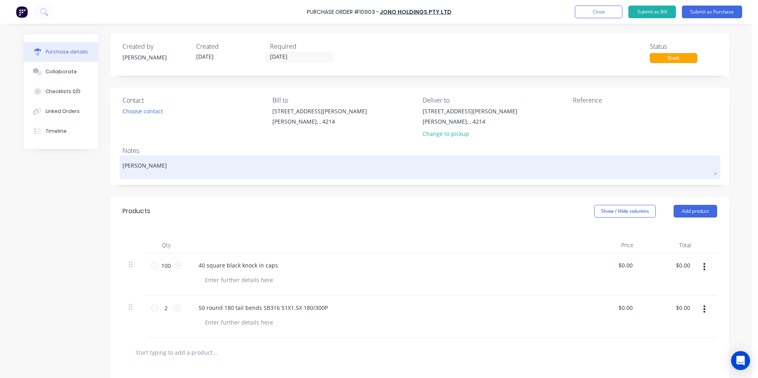
type textarea "Akela"
type textarea "x"
type textarea "Akela"
type textarea "x"
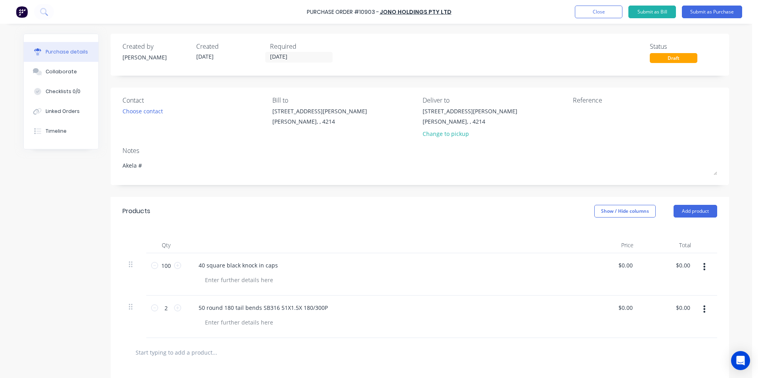
type textarea "Akela #"
type textarea "x"
type textarea "Akela #"
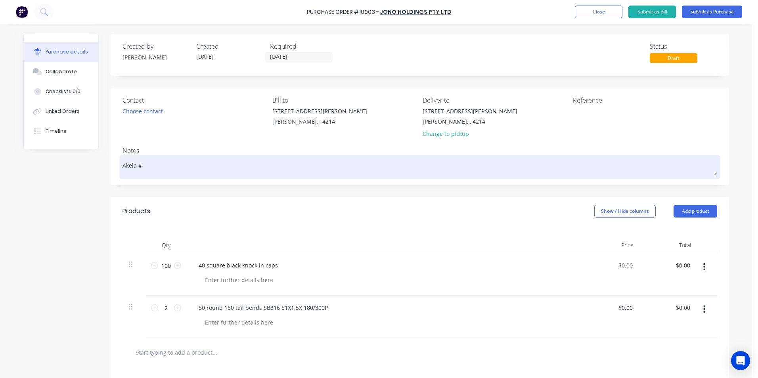
type textarea "x"
type textarea "Akela #2"
type textarea "x"
type textarea "Akela #27"
type textarea "x"
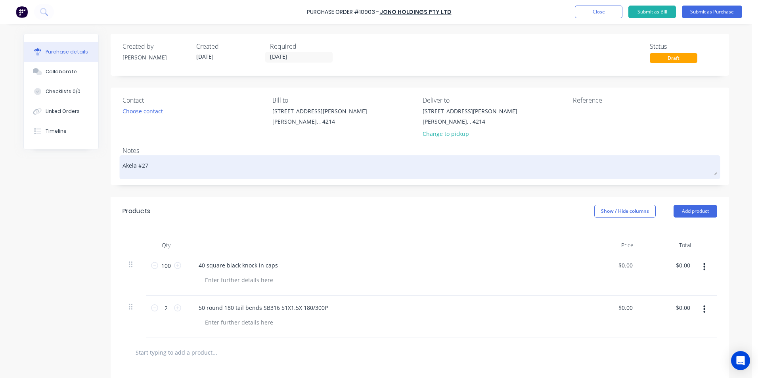
type textarea "Akela #278"
type textarea "x"
type textarea "Akela #2789"
type textarea "x"
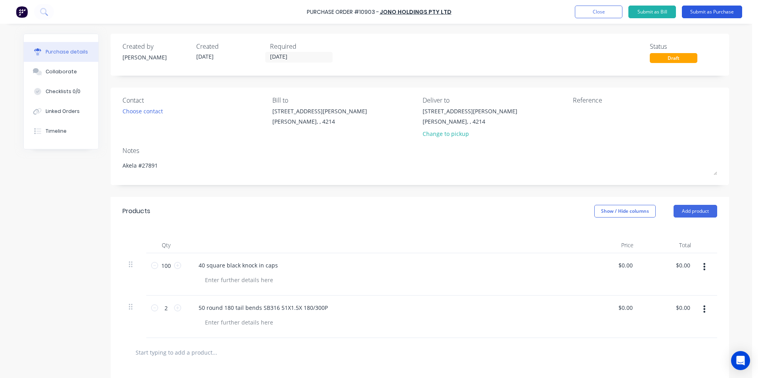
type textarea "Akela #27891"
type textarea "x"
type textarea "Akela #27891"
click at [708, 15] on button "Submit as Purchase" at bounding box center [712, 12] width 60 height 13
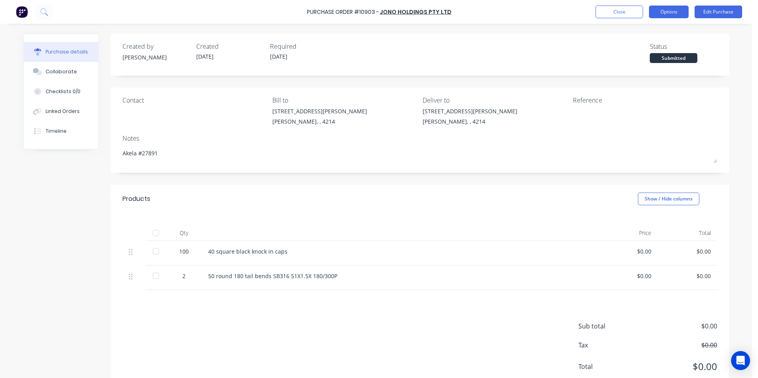
click at [663, 13] on button "Options" at bounding box center [669, 12] width 40 height 13
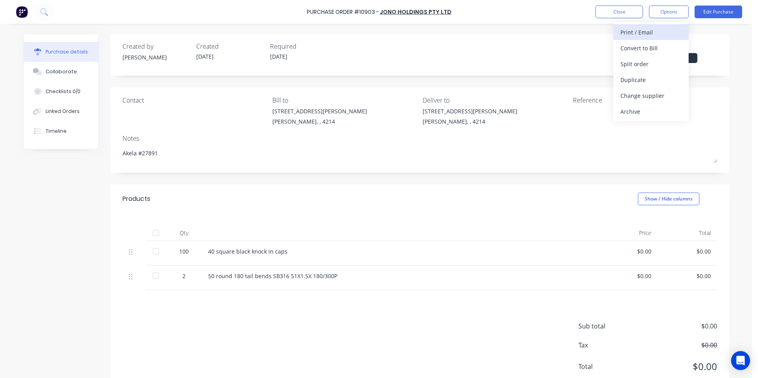
click at [648, 30] on div "Print / Email" at bounding box center [651, 33] width 61 height 12
click at [641, 48] on div "With pricing" at bounding box center [651, 48] width 61 height 12
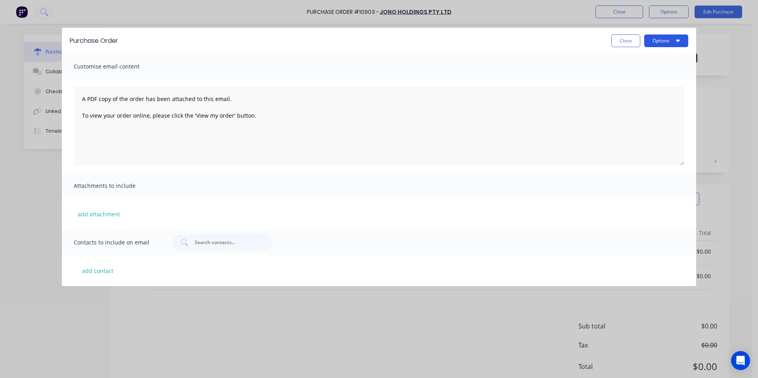
click at [652, 41] on button "Options" at bounding box center [666, 41] width 44 height 13
click at [636, 77] on div "Print" at bounding box center [650, 77] width 61 height 12
type textarea "x"
